Goal: Information Seeking & Learning: Learn about a topic

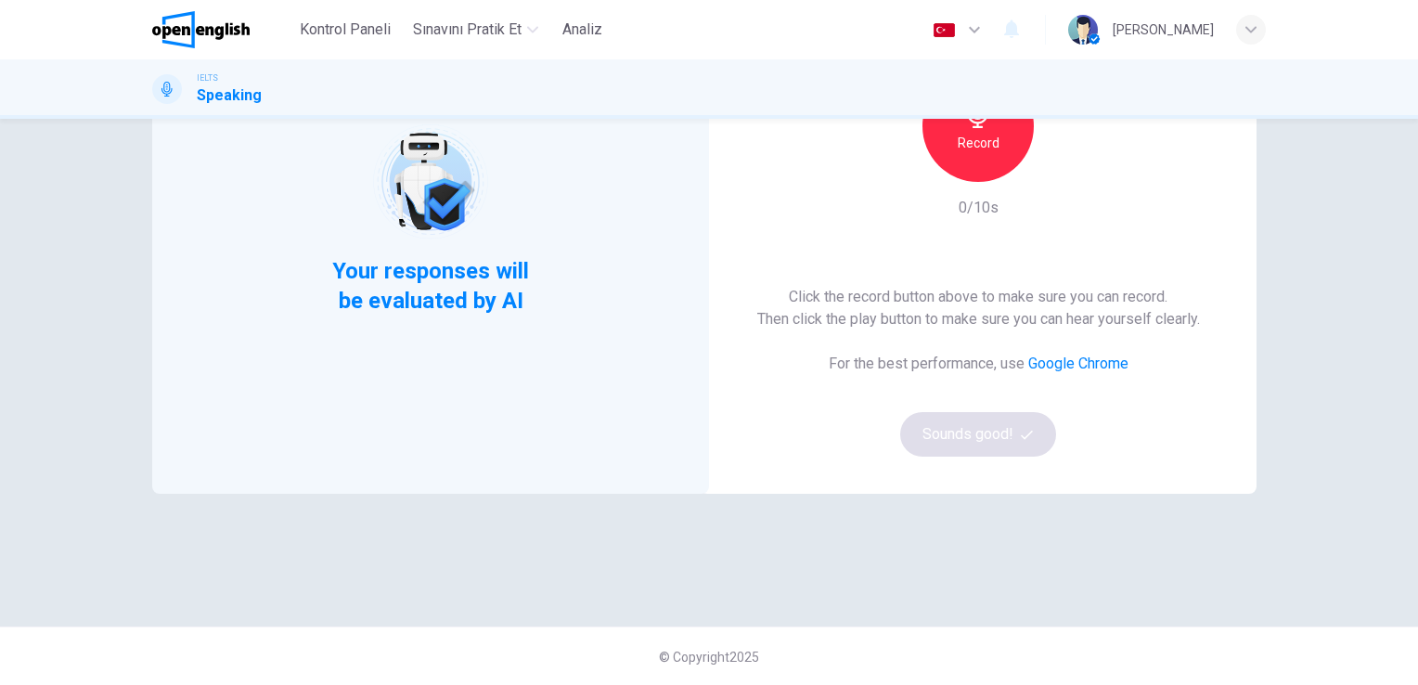
scroll to position [119, 0]
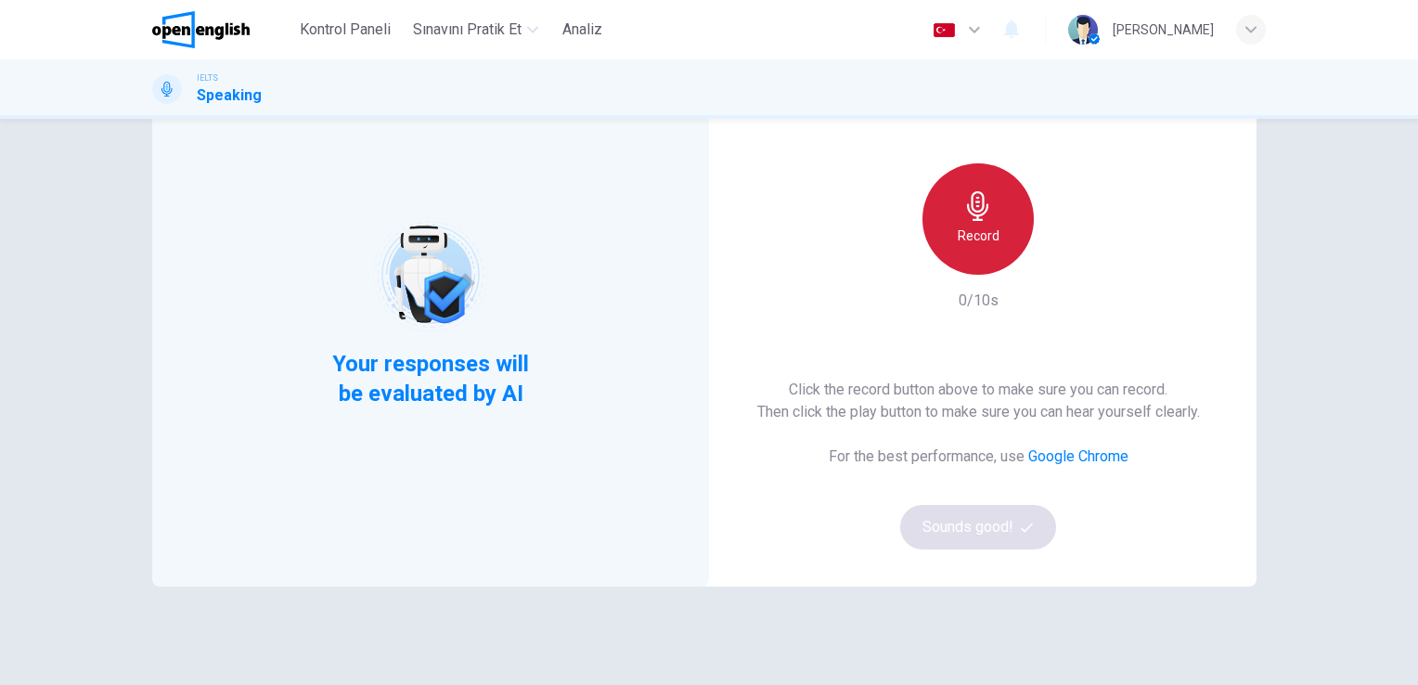
click at [975, 228] on h6 "Record" at bounding box center [979, 236] width 42 height 22
click at [975, 228] on h6 "Stop" at bounding box center [978, 236] width 28 height 22
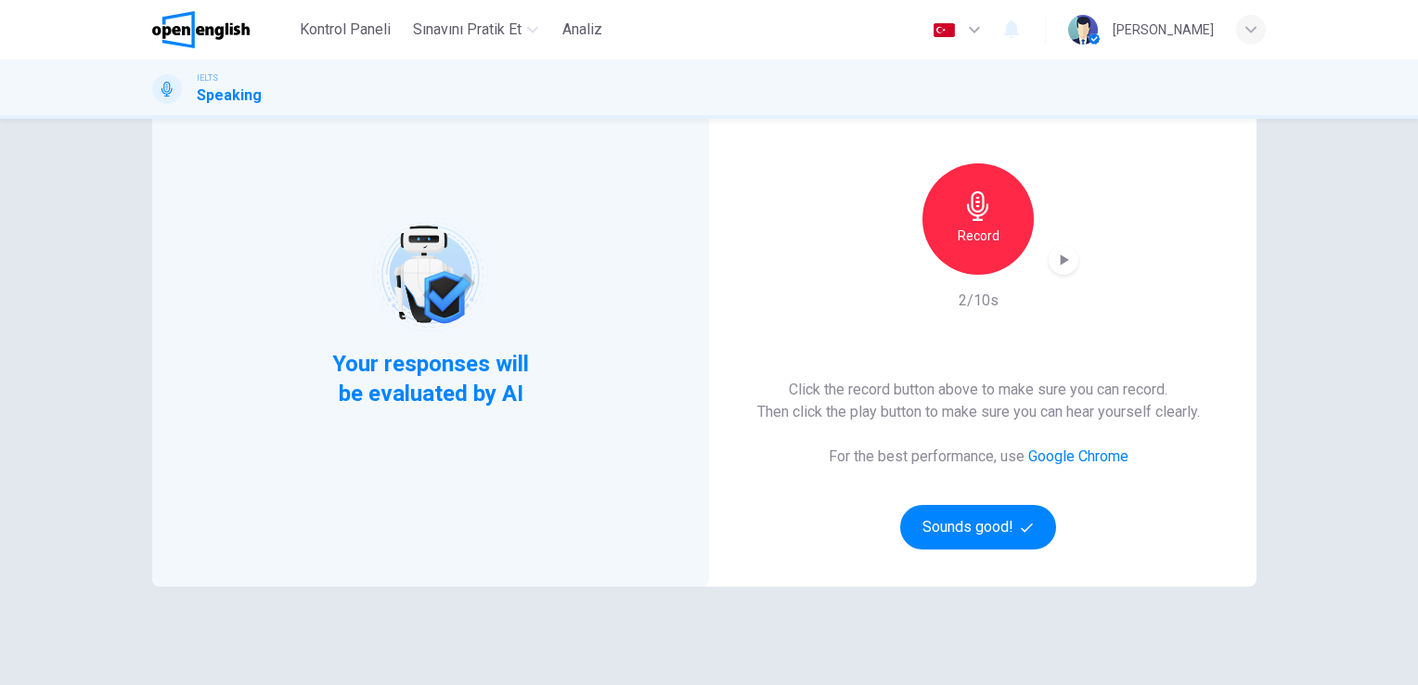
click at [1067, 265] on icon "button" at bounding box center [1063, 260] width 19 height 19
click at [1356, 245] on div "Your responses will be evaluated by AI This Section Requires a Microphone Recor…" at bounding box center [709, 402] width 1418 height 566
click at [1054, 255] on icon "button" at bounding box center [1063, 260] width 19 height 19
click at [984, 243] on h6 "Record" at bounding box center [979, 236] width 42 height 22
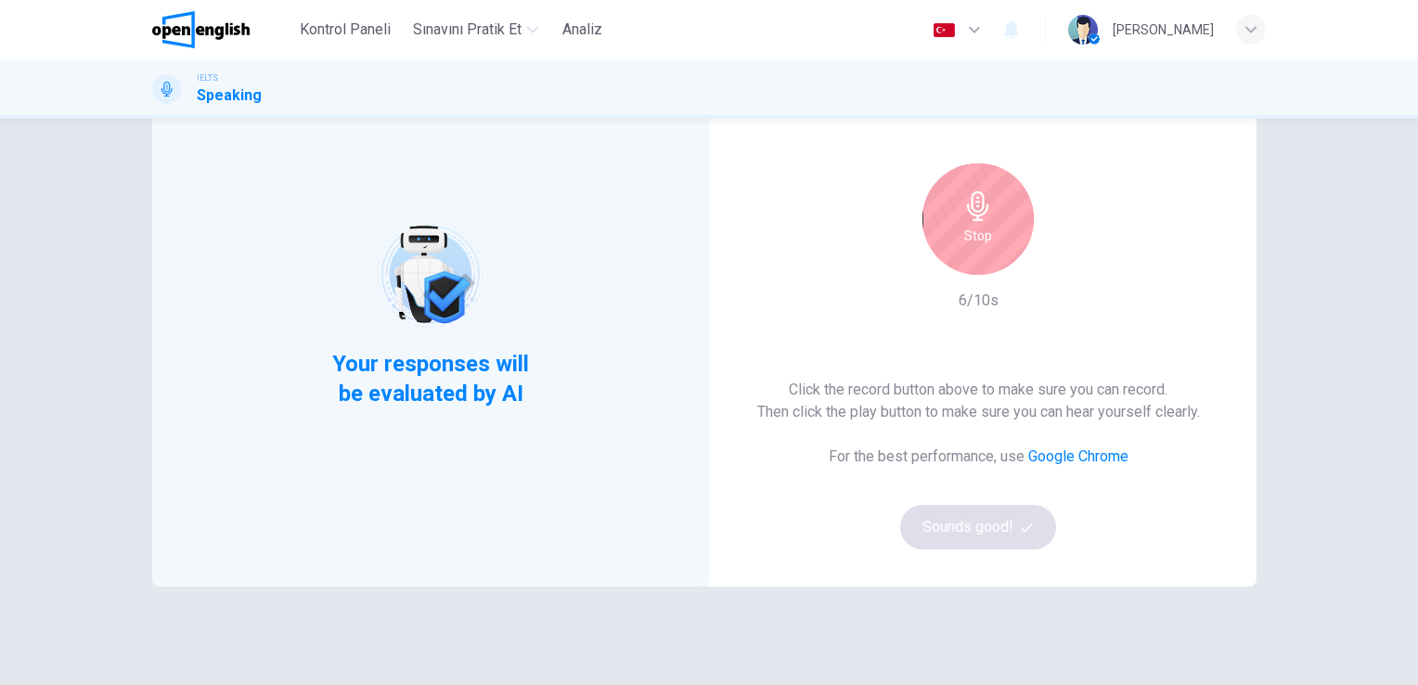
click at [984, 243] on h6 "Stop" at bounding box center [978, 236] width 28 height 22
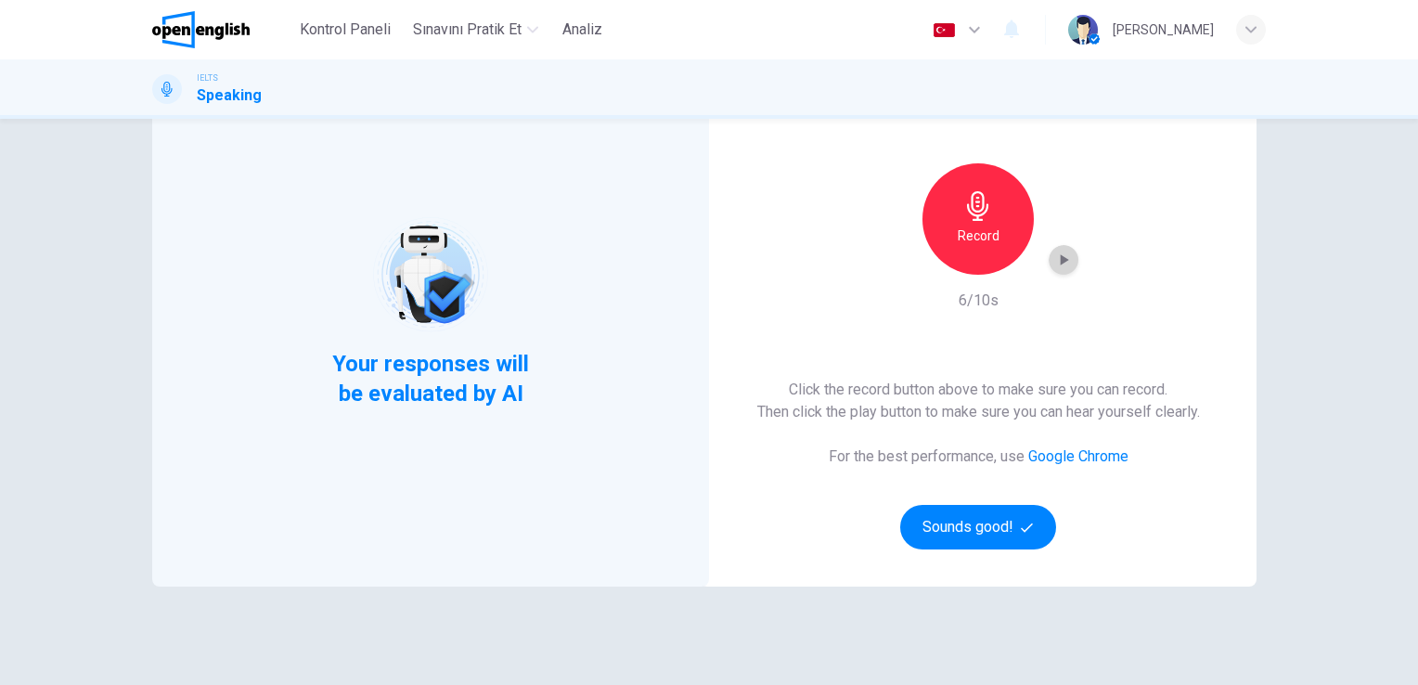
click at [1056, 252] on icon "button" at bounding box center [1063, 260] width 19 height 19
click at [1363, 200] on div "Your responses will be evaluated by AI This Section Requires a Microphone Recor…" at bounding box center [709, 402] width 1418 height 566
click at [1064, 264] on icon "button" at bounding box center [1063, 260] width 19 height 19
click at [1060, 249] on div "button" at bounding box center [1063, 260] width 30 height 30
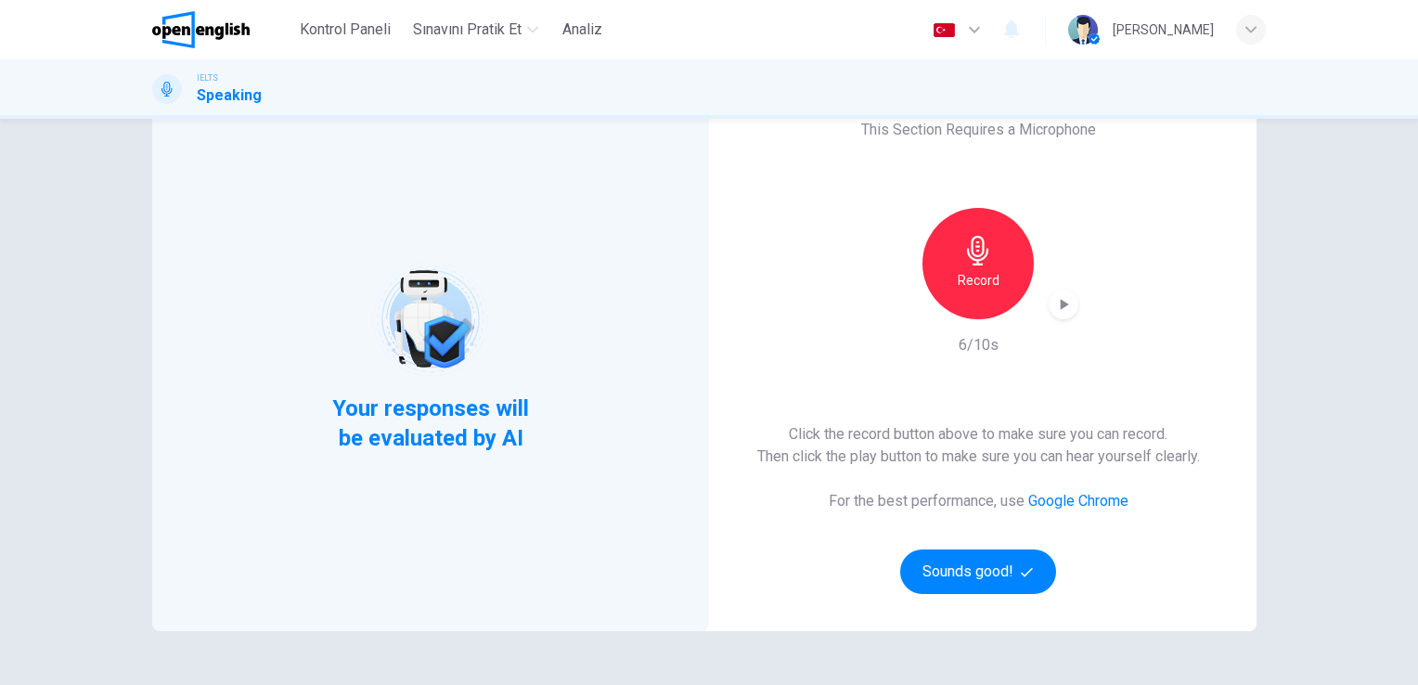
scroll to position [0, 0]
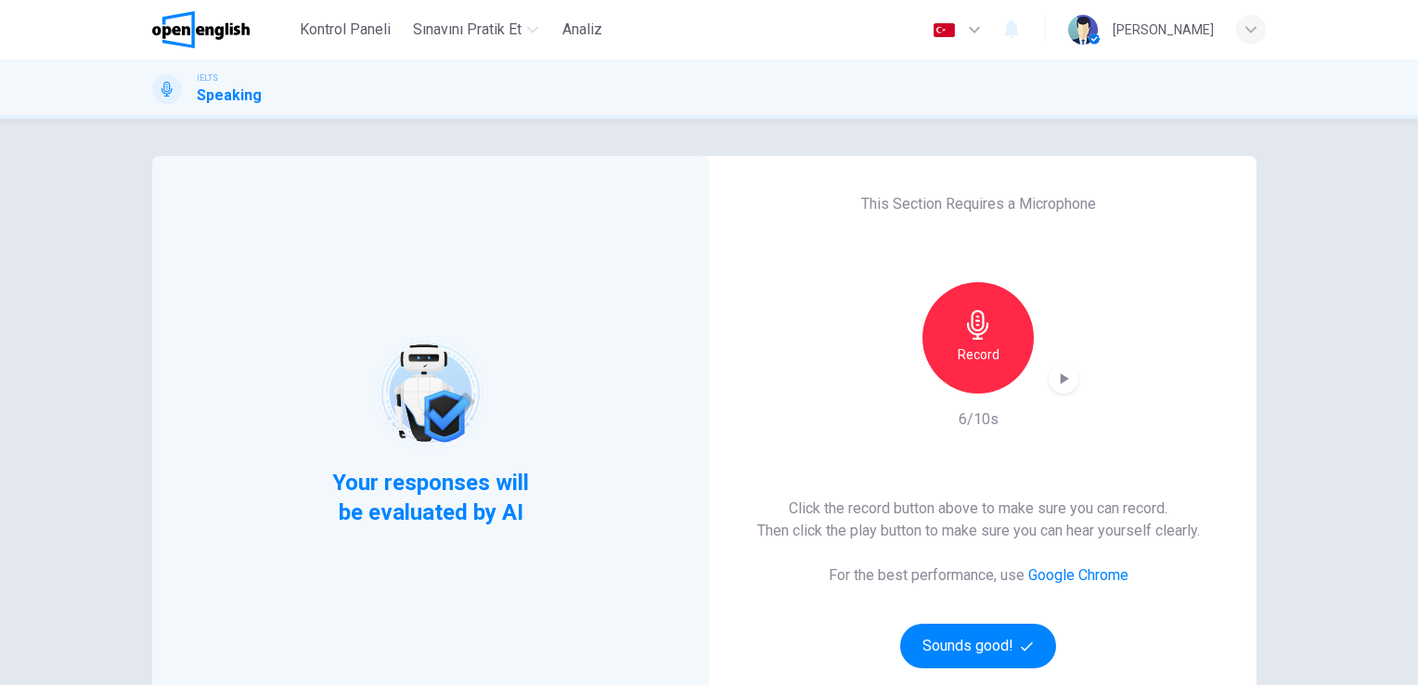
click at [996, 340] on div "Record" at bounding box center [977, 337] width 111 height 111
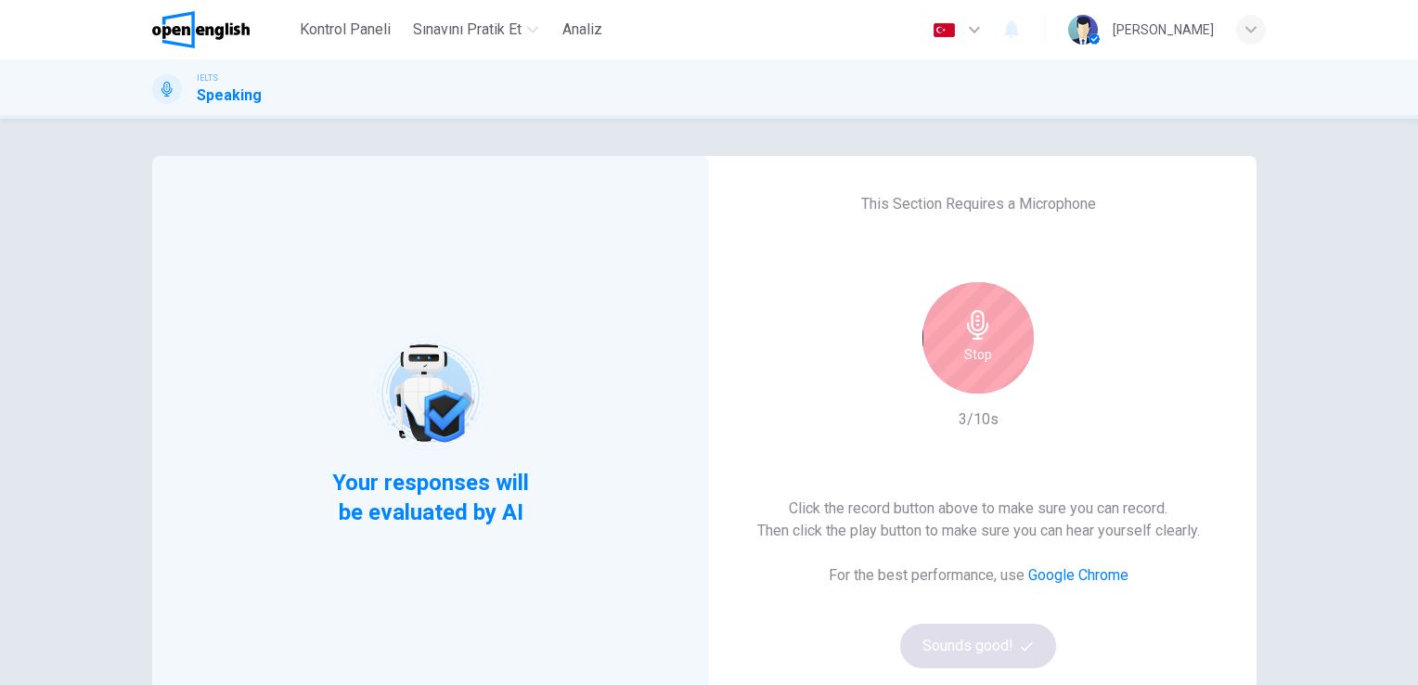
click at [991, 343] on div "Stop" at bounding box center [977, 337] width 111 height 111
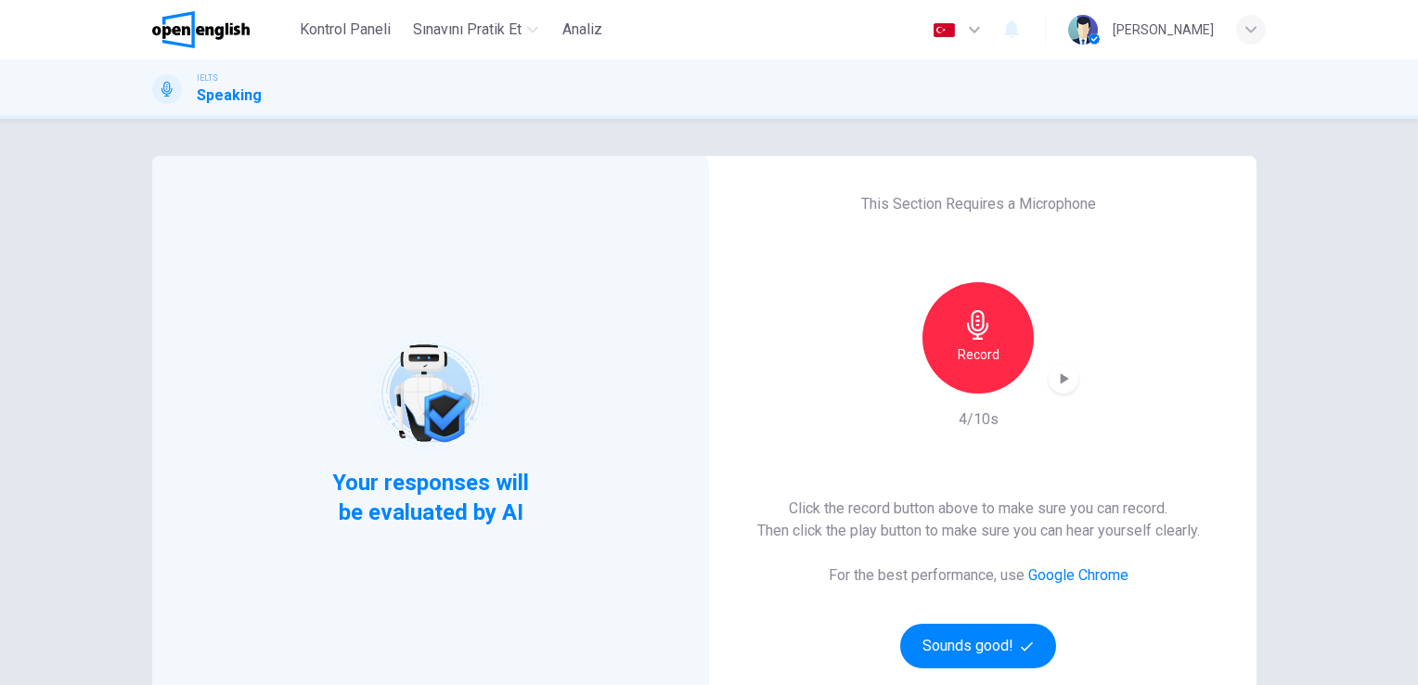
click at [1061, 377] on icon "button" at bounding box center [1063, 378] width 19 height 19
click at [963, 356] on h6 "Record" at bounding box center [979, 354] width 42 height 22
click at [1061, 388] on div "button" at bounding box center [1063, 379] width 30 height 30
